Goal: Information Seeking & Learning: Learn about a topic

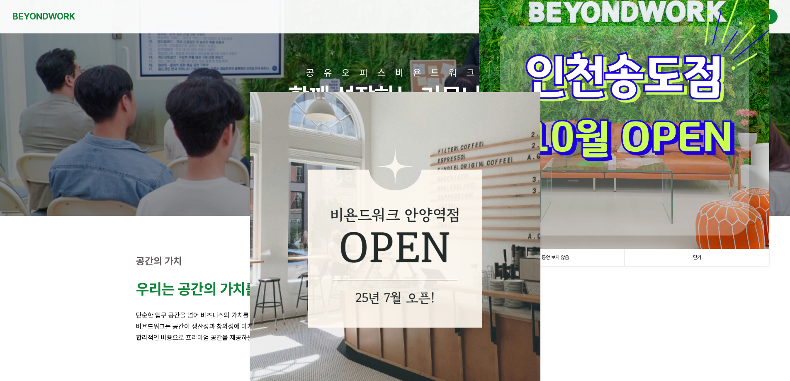
scroll to position [41, 0]
click at [654, 149] on img at bounding box center [624, 104] width 290 height 290
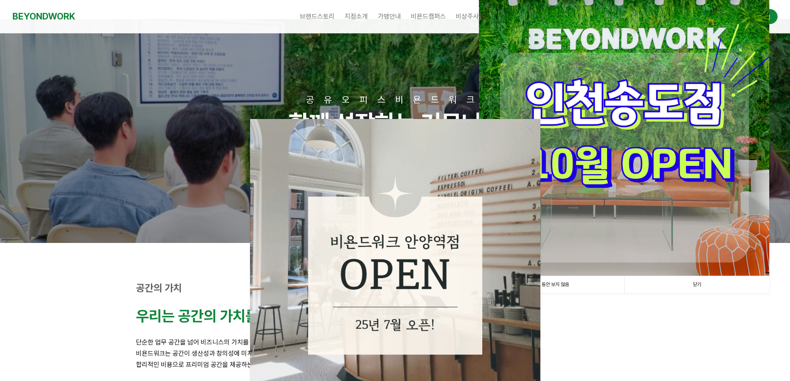
scroll to position [0, 0]
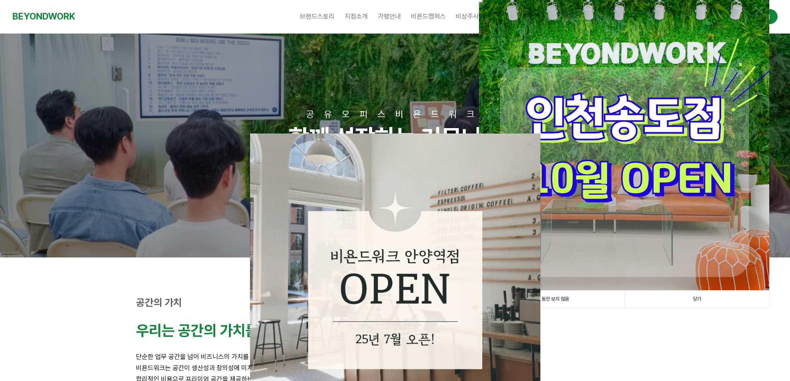
click at [706, 298] on link "닫기" at bounding box center [696, 299] width 145 height 17
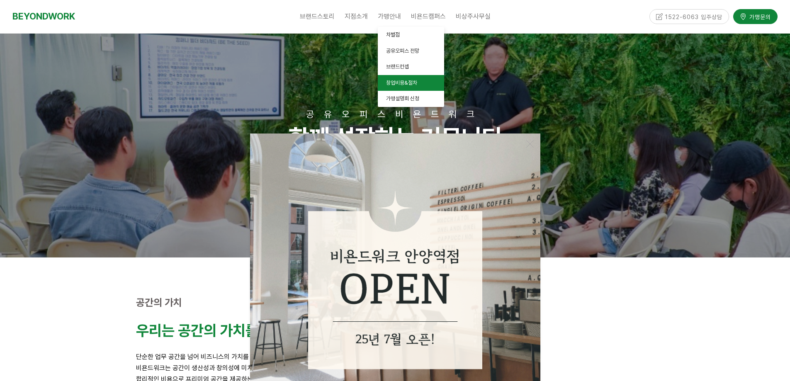
click at [401, 81] on span "창업비용&절차" at bounding box center [401, 83] width 31 height 6
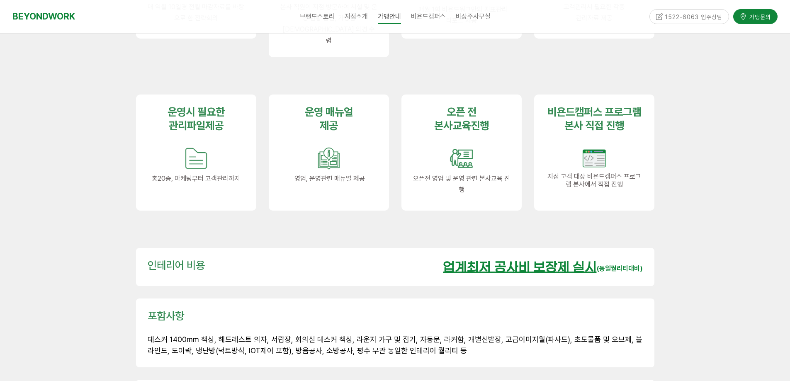
scroll to position [1078, 0]
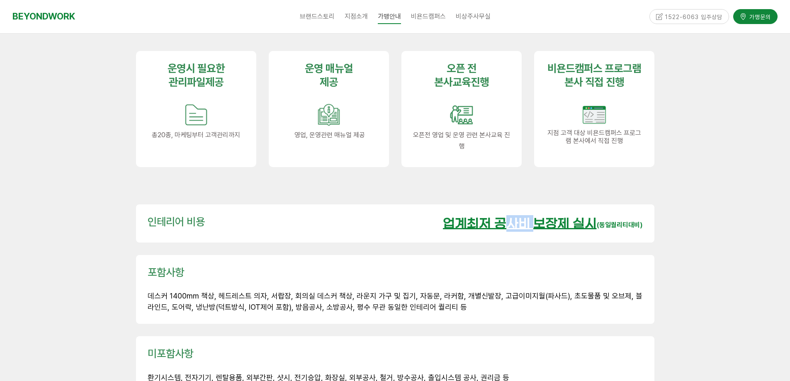
drag, startPoint x: 517, startPoint y: 209, endPoint x: 588, endPoint y: 209, distance: 71.3
click at [566, 217] on u "업계최저 공사비 보장제 실시" at bounding box center [520, 224] width 154 height 15
click at [594, 217] on u "업계최저 공사비 보장제 실시" at bounding box center [520, 224] width 154 height 15
drag, startPoint x: 431, startPoint y: 209, endPoint x: 639, endPoint y: 209, distance: 207.4
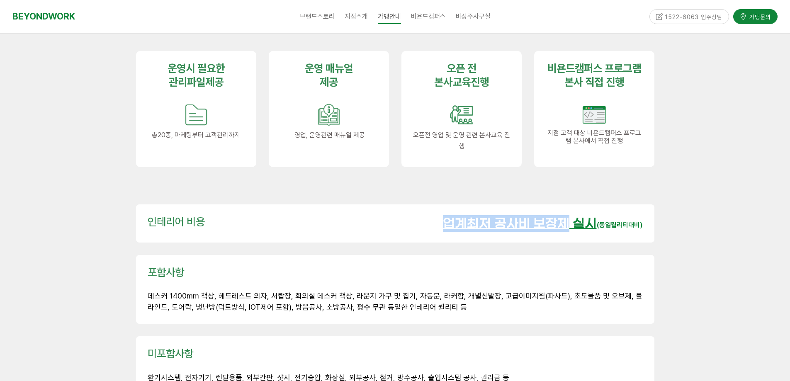
click at [592, 215] on div "인테리어 비용 업계최저 공사비 보장제 실시 (동일퀄리티대비)" at bounding box center [395, 223] width 495 height 17
click at [654, 209] on div "인테리어 비용 업계최저 공사비 보장제 실시 (동일퀄리티대비)" at bounding box center [395, 223] width 518 height 38
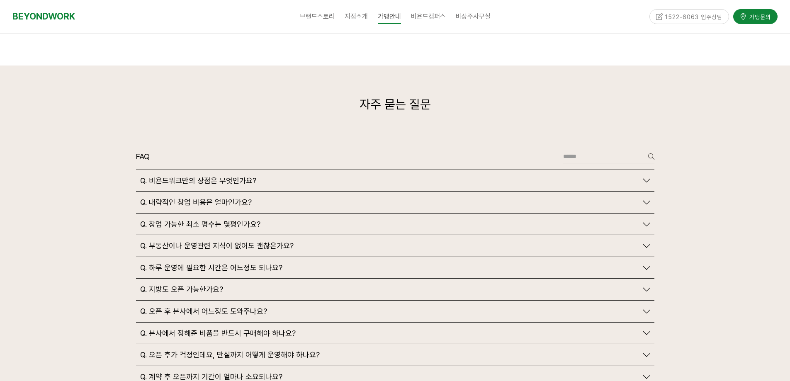
scroll to position [1866, 0]
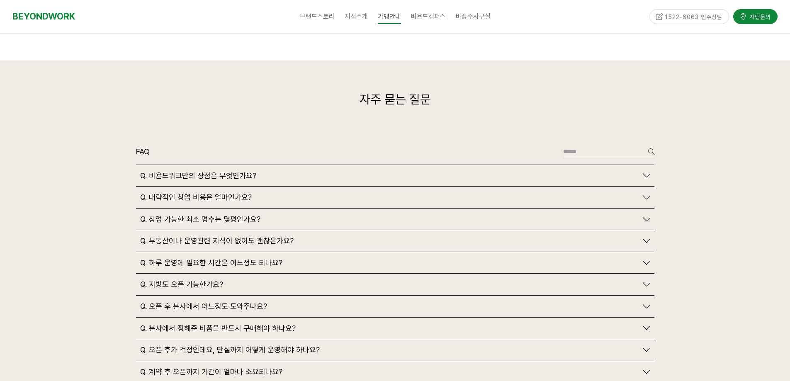
click at [684, 195] on div at bounding box center [395, 249] width 790 height 376
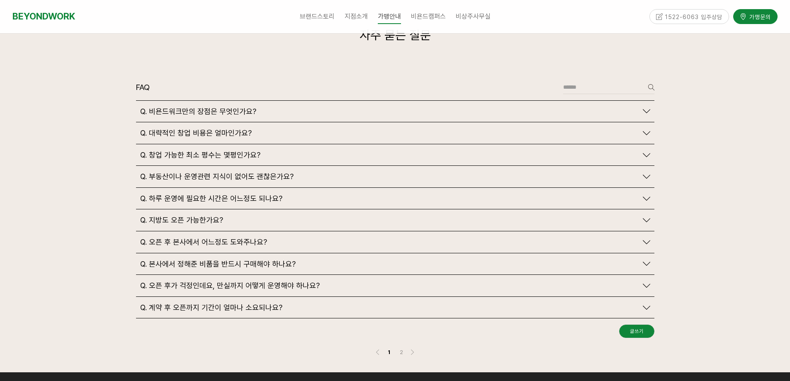
scroll to position [1949, 0]
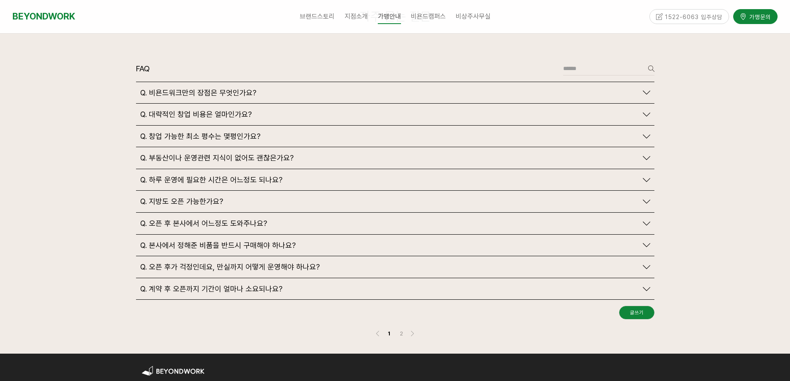
click at [284, 258] on div "Q. 오픈 후가 걱정인데요, 만실까지 어떻게 운영해야 하나요?" at bounding box center [395, 267] width 518 height 22
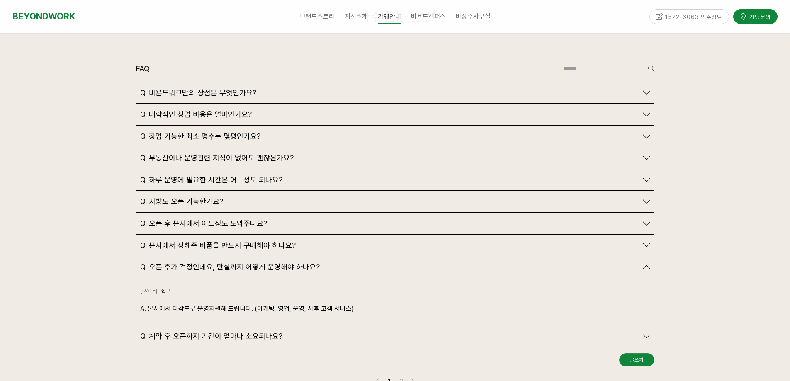
click at [289, 263] on span "Q. 오픈 후가 걱정인데요, 만실까지 어떻게 운영해야 하나요?" at bounding box center [230, 267] width 180 height 9
click at [292, 263] on span "Q. 오픈 후가 걱정인데요, 만실까지 어떻게 운영해야 하나요?" at bounding box center [230, 267] width 180 height 9
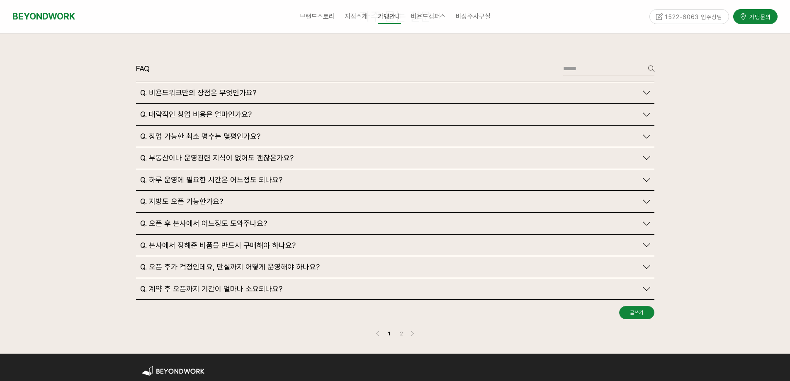
click at [188, 153] on span "Q. 부동산이나 운영관련 지식이 없어도 괜찮은가요?" at bounding box center [216, 157] width 153 height 9
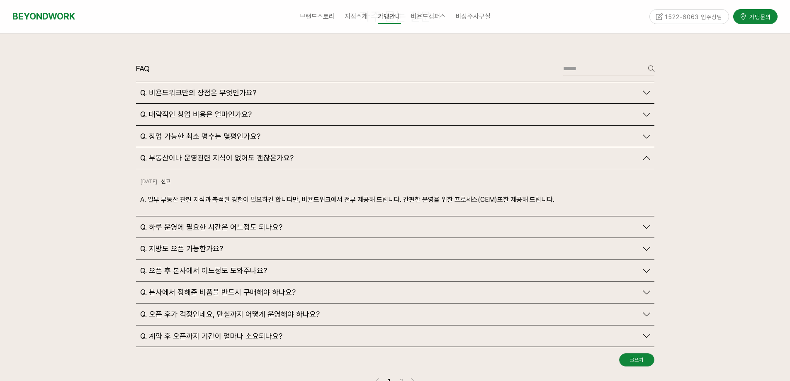
click at [188, 153] on span "Q. 부동산이나 운영관련 지식이 없어도 괜찮은가요?" at bounding box center [216, 157] width 153 height 9
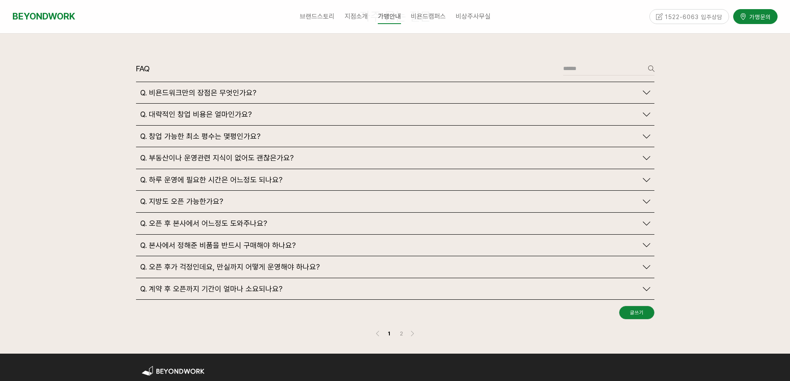
click at [207, 104] on div "Q. 대략적인 창업 비용은 얼마인가요?" at bounding box center [395, 115] width 518 height 22
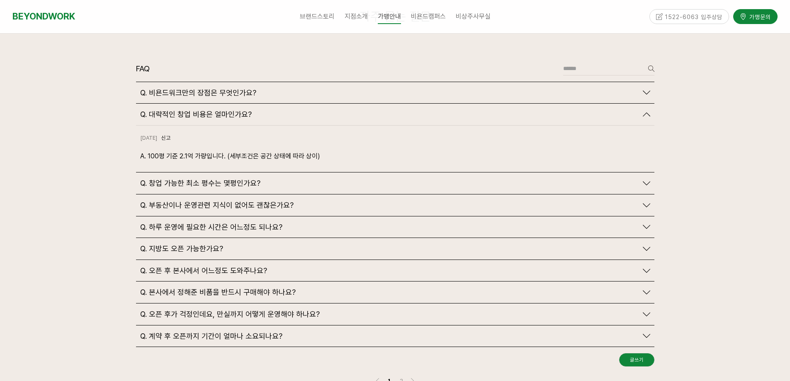
click at [35, 147] on div at bounding box center [395, 189] width 790 height 423
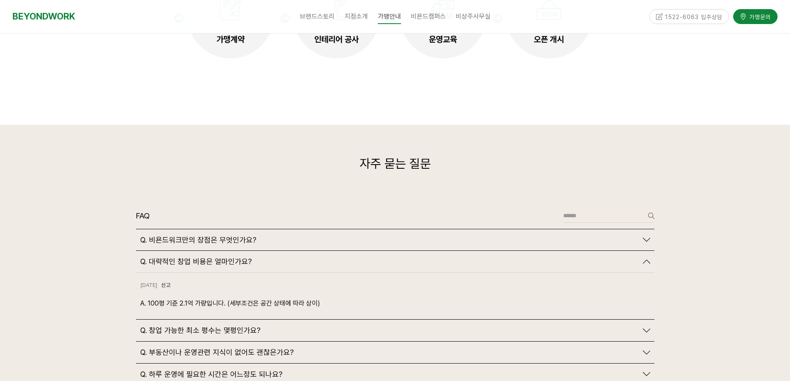
scroll to position [1742, 0]
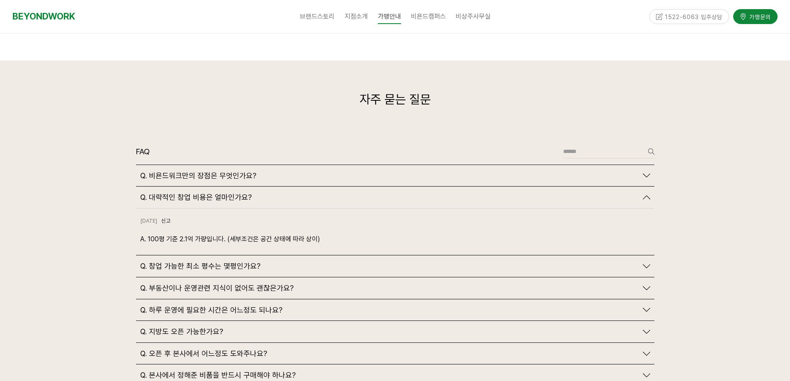
click at [107, 214] on div at bounding box center [395, 272] width 790 height 423
